Goal: Find specific page/section

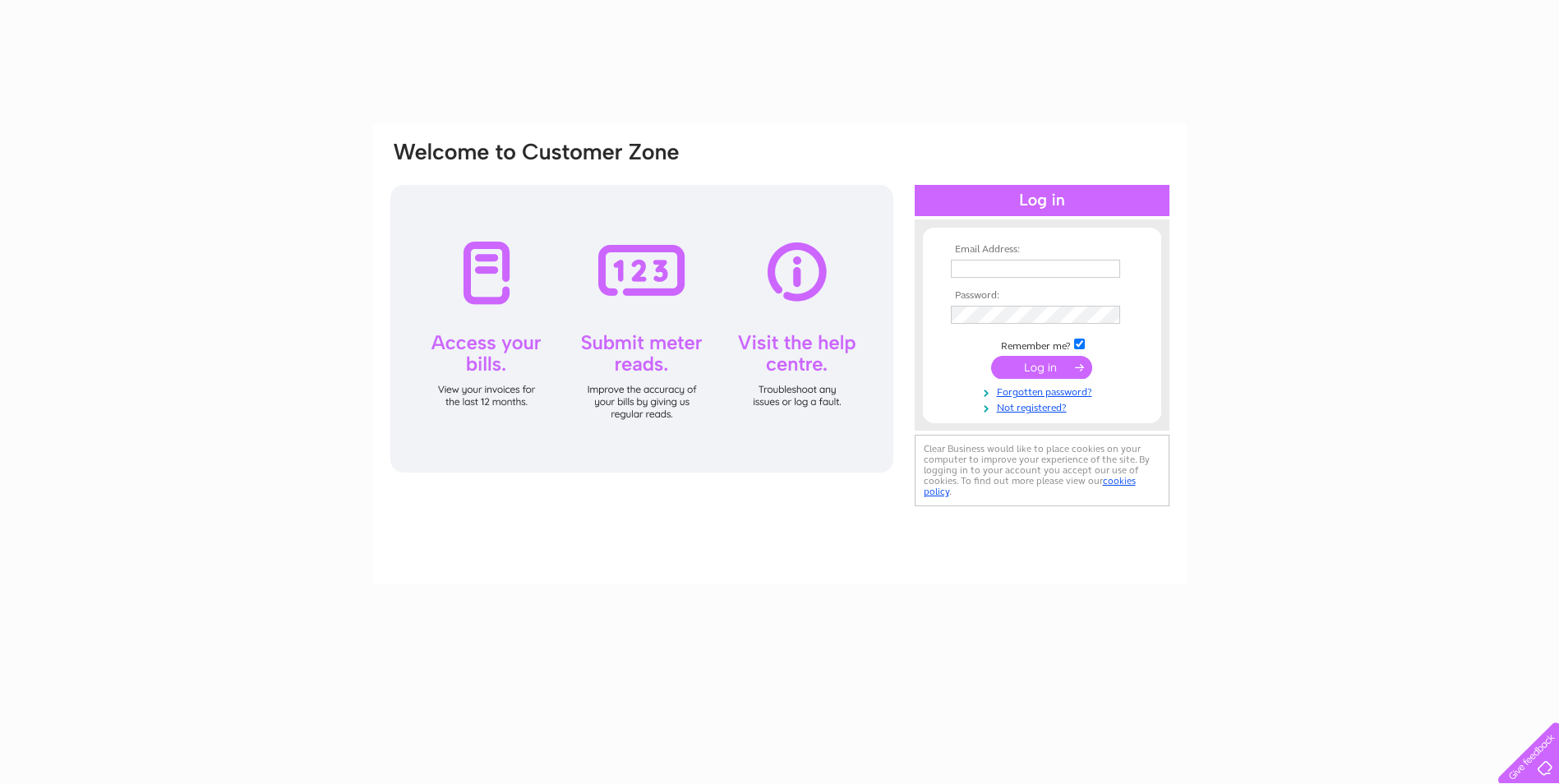
type input "[EMAIL_ADDRESS][DOMAIN_NAME]"
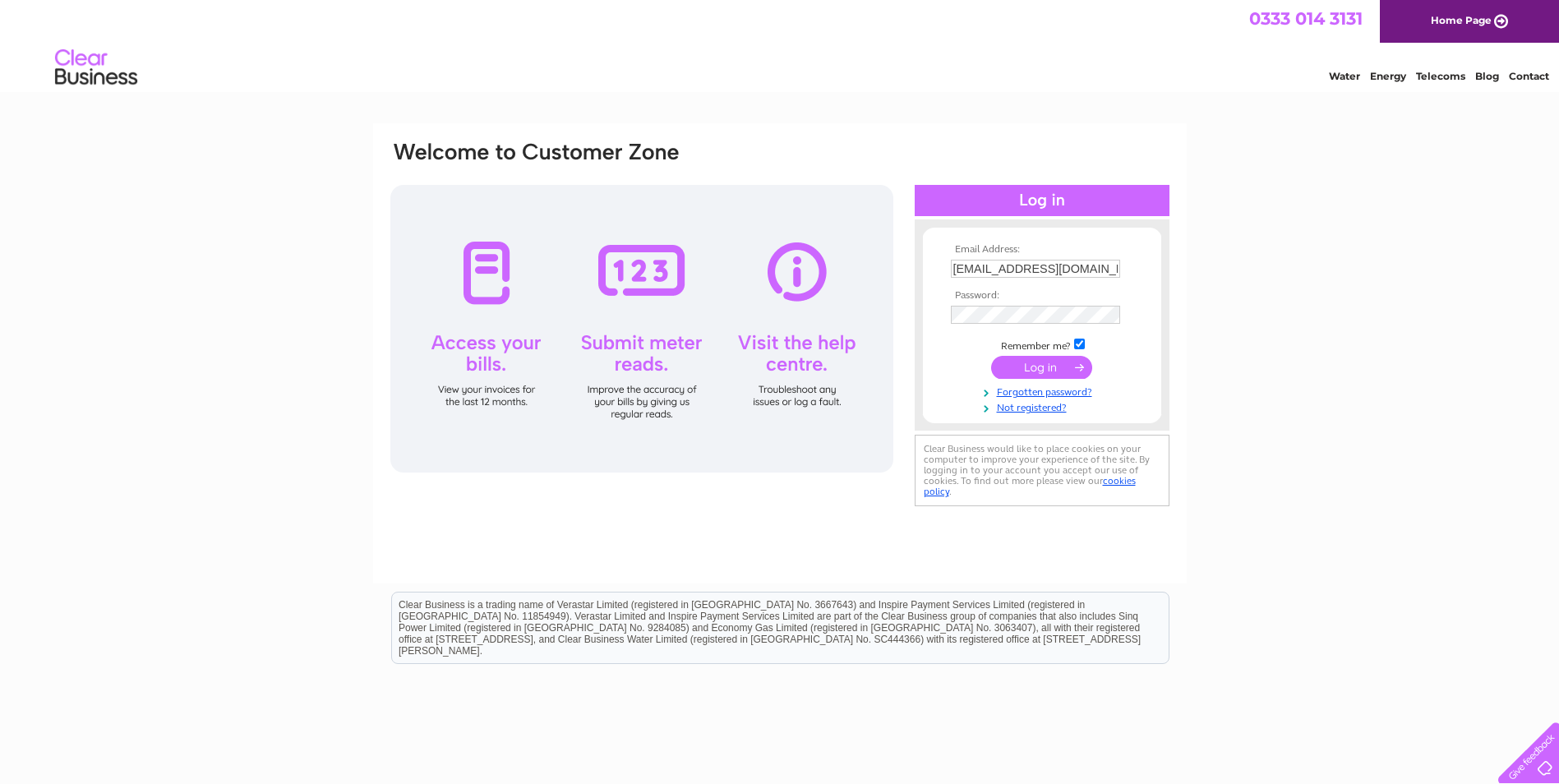
click at [1045, 361] on input "submit" at bounding box center [1041, 367] width 101 height 23
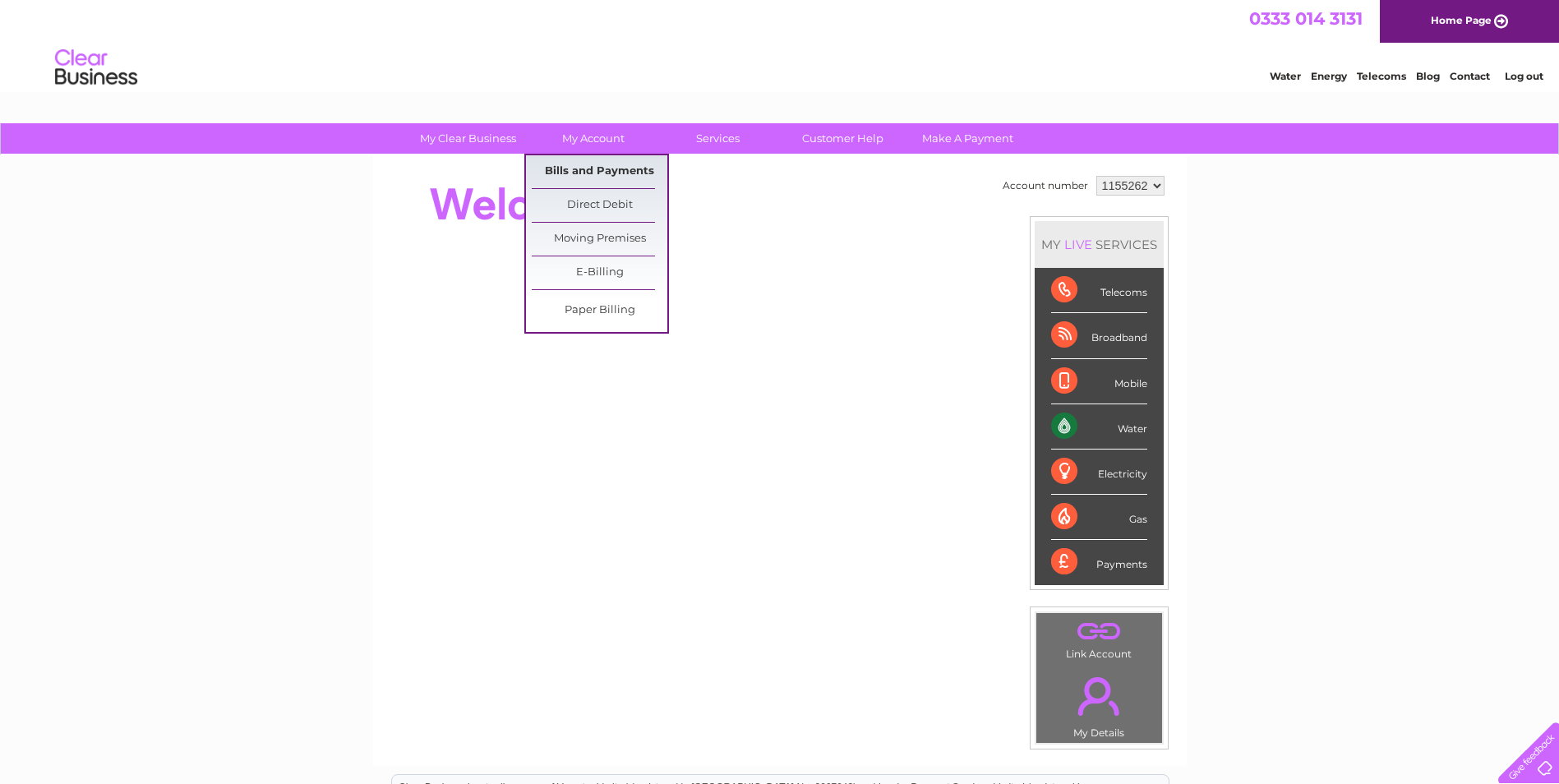
click at [586, 162] on link "Bills and Payments" at bounding box center [600, 172] width 136 height 33
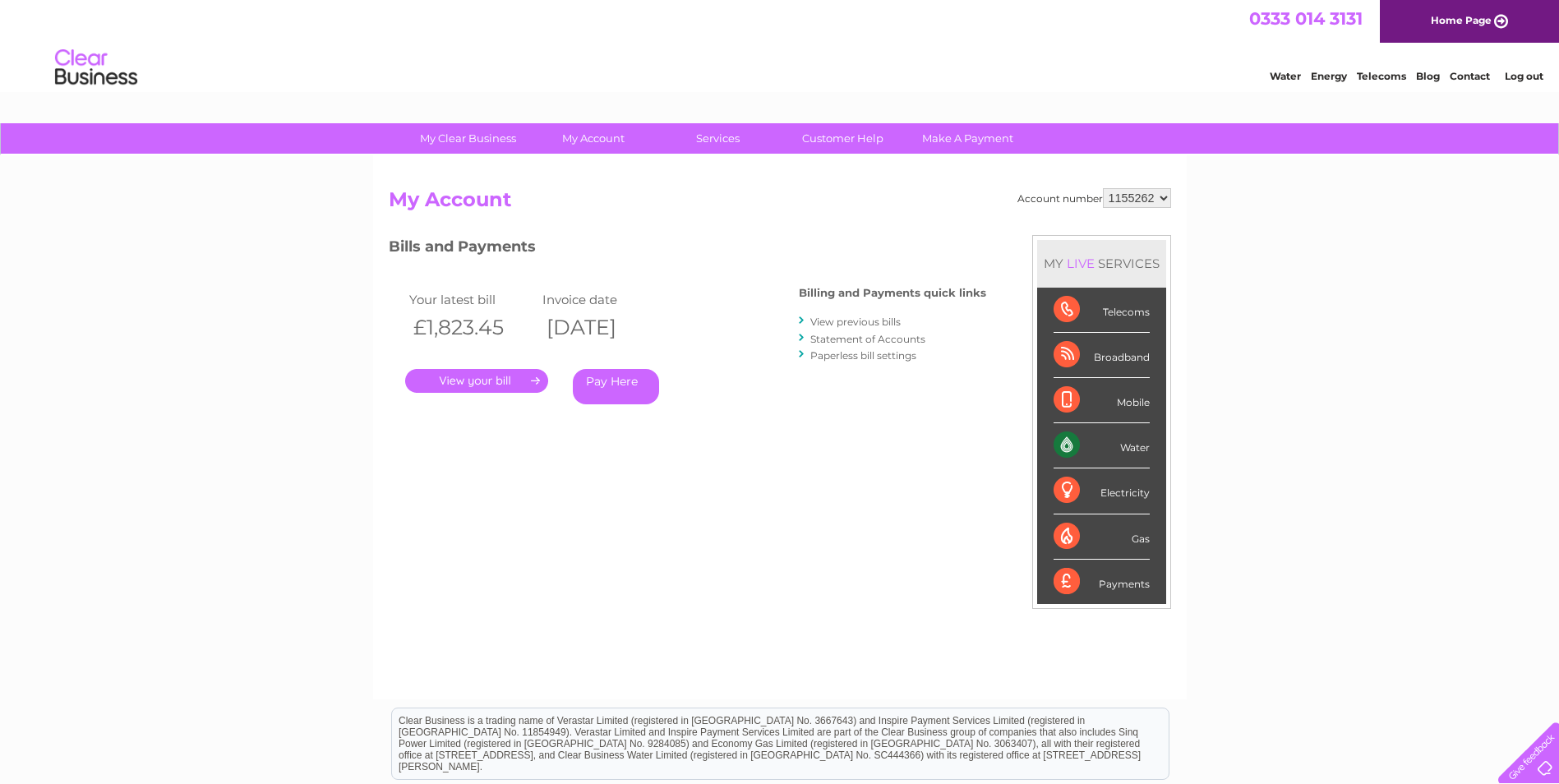
click at [473, 379] on link "." at bounding box center [476, 381] width 143 height 24
